Goal: Task Accomplishment & Management: Manage account settings

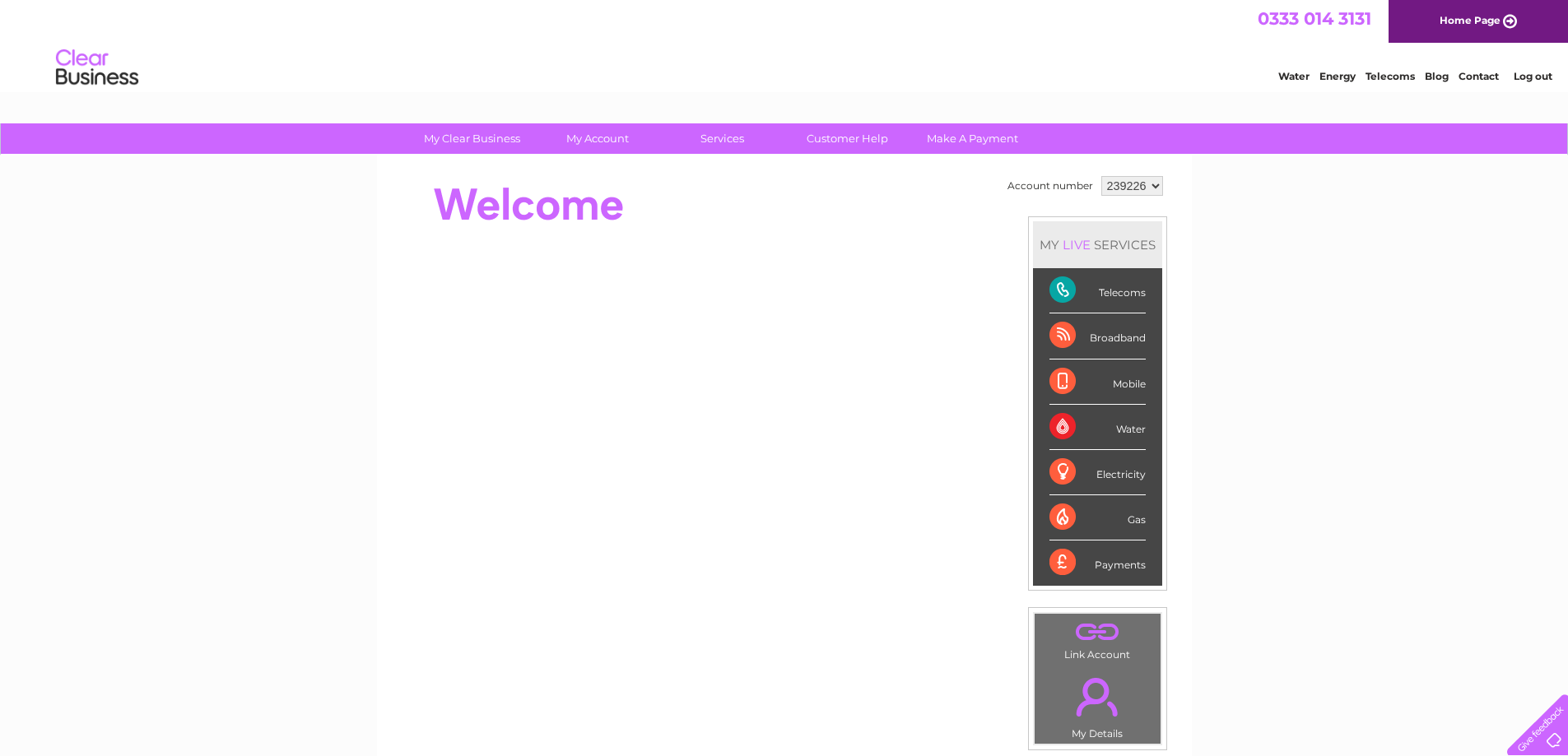
click at [1156, 184] on select "239226" at bounding box center [1132, 186] width 61 height 20
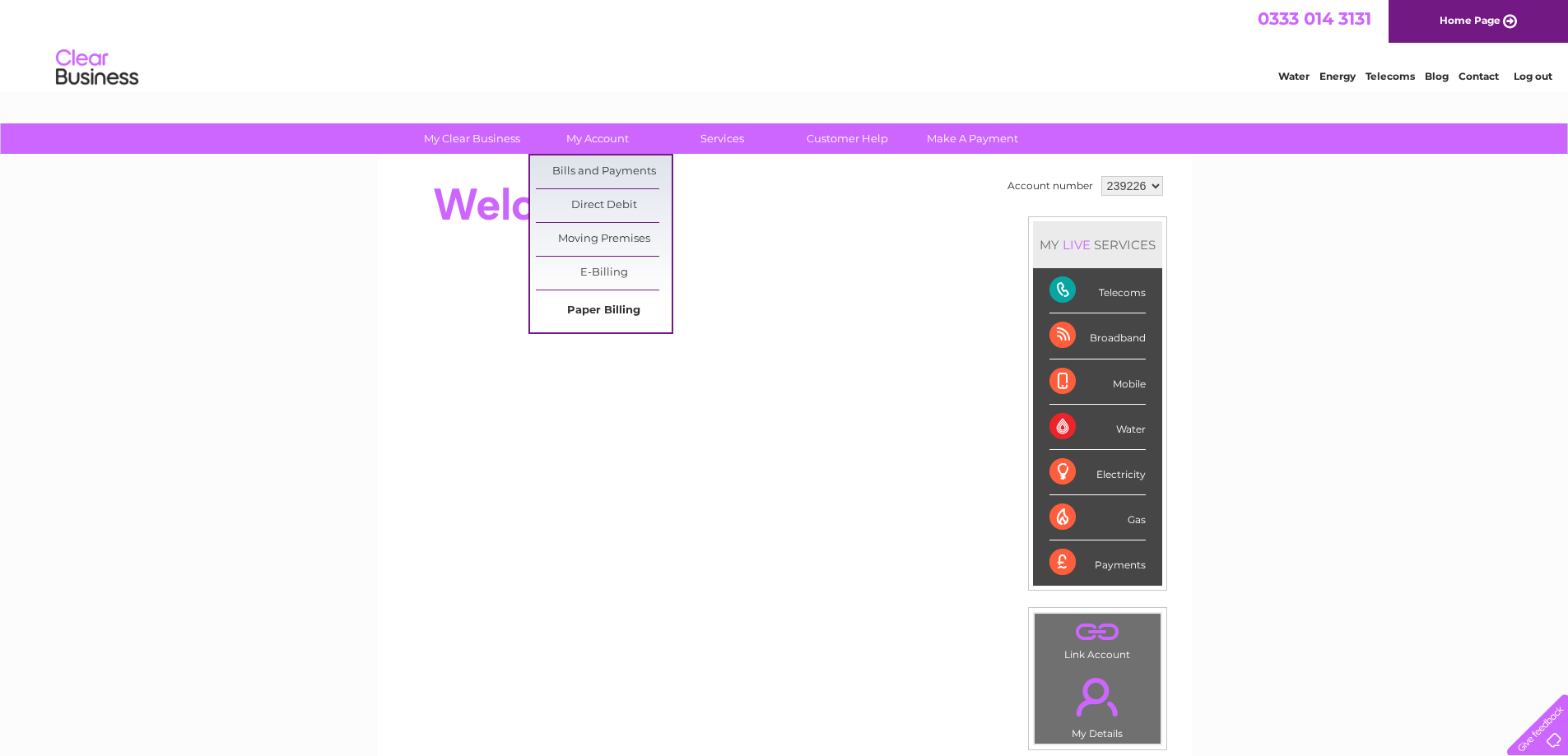
click at [613, 307] on link "Paper Billing" at bounding box center [604, 311] width 136 height 33
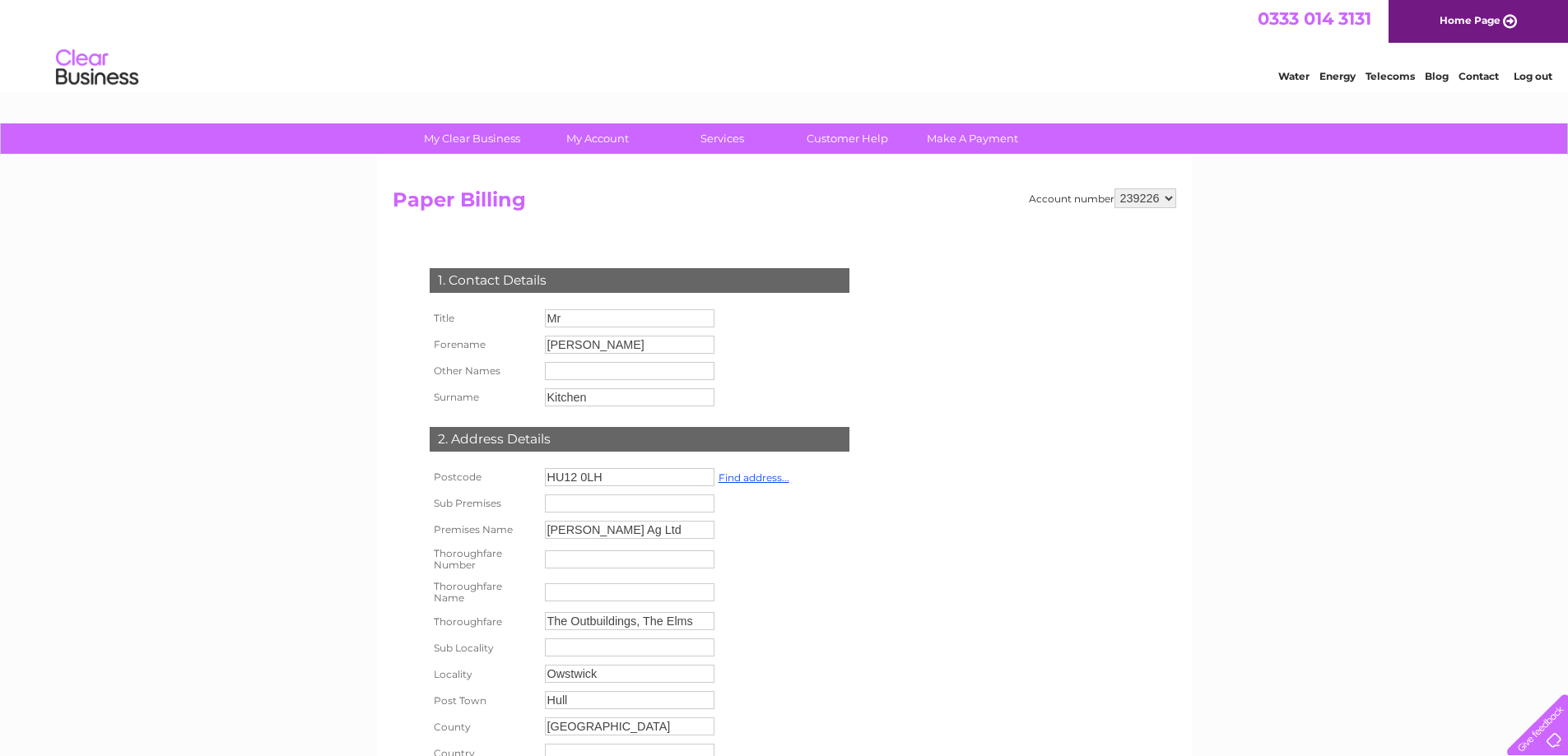
click at [1162, 205] on select "239226" at bounding box center [1145, 198] width 61 height 20
click at [1152, 206] on select "239226" at bounding box center [1145, 198] width 61 height 20
click at [1527, 79] on link "Log out" at bounding box center [1533, 76] width 38 height 12
